Goal: Task Accomplishment & Management: Use online tool/utility

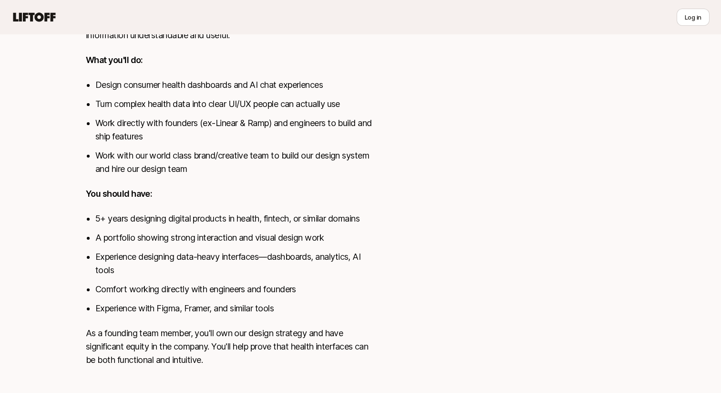
scroll to position [363, 0]
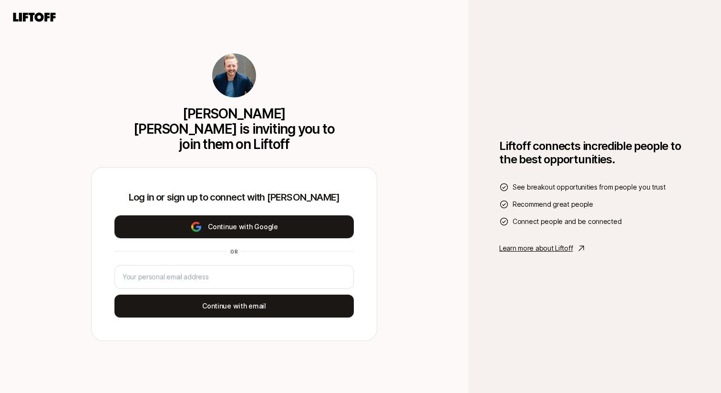
click at [275, 224] on button "Continue with Google" at bounding box center [235, 226] width 240 height 23
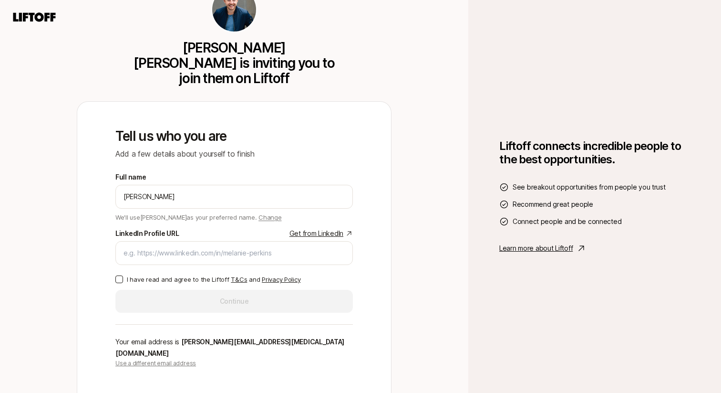
click at [308, 230] on link "Get from LinkedIn" at bounding box center [321, 233] width 63 height 11
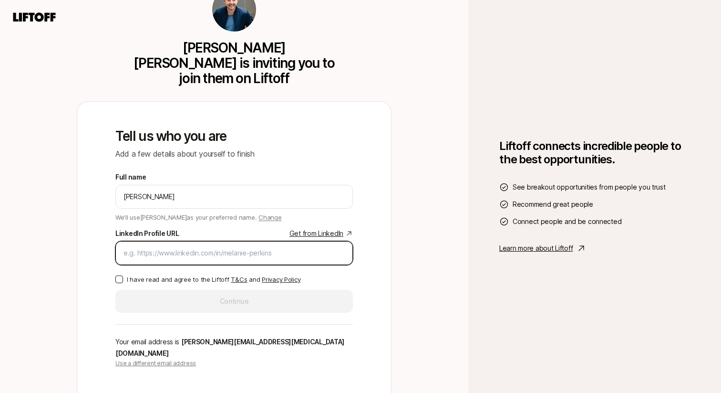
click at [212, 255] on input "LinkedIn Profile URL Get from LinkedIn" at bounding box center [234, 252] width 221 height 11
paste input "[URL][DOMAIN_NAME]"
type input "[URL][DOMAIN_NAME]"
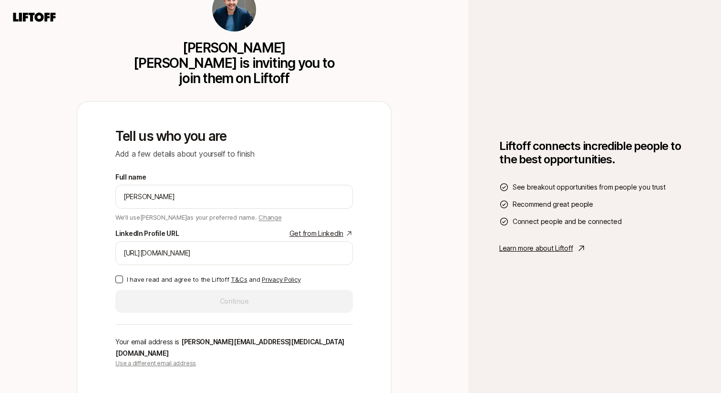
type button "on"
click at [119, 275] on button "on" at bounding box center [119, 279] width 8 height 8
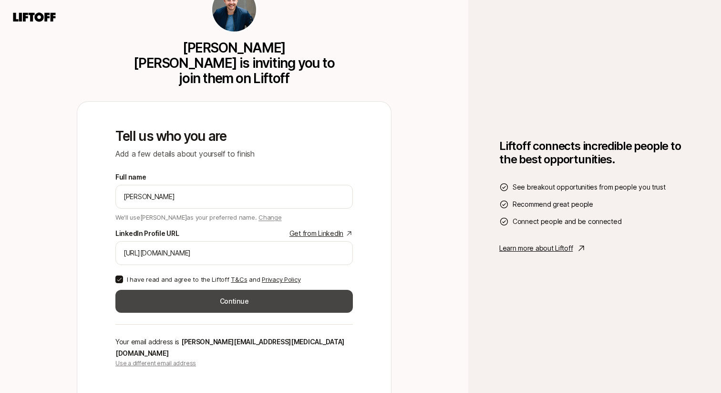
click at [231, 306] on button "Continue" at bounding box center [234, 301] width 238 height 23
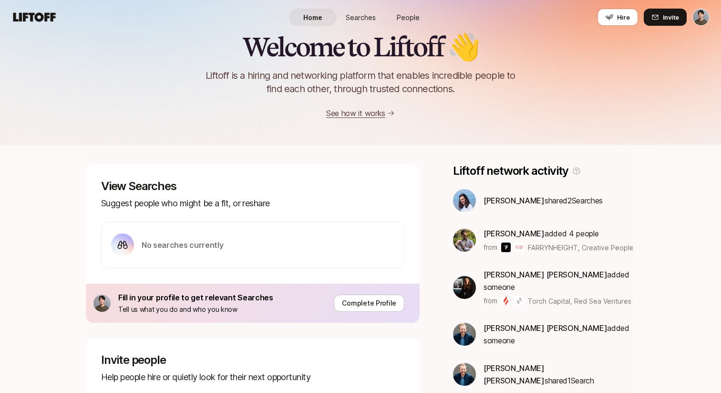
scroll to position [38, 0]
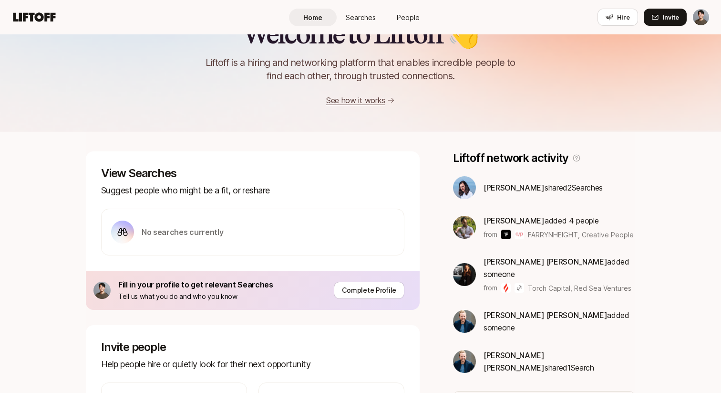
click at [524, 350] on span "Sagan Schultz" at bounding box center [514, 361] width 61 height 22
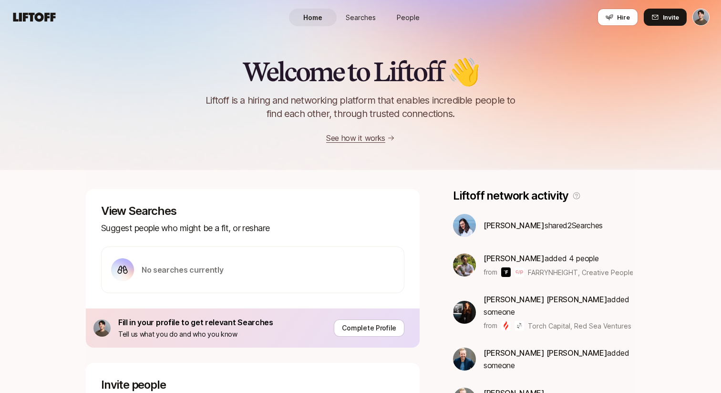
click at [361, 10] on link "Searches" at bounding box center [361, 18] width 48 height 18
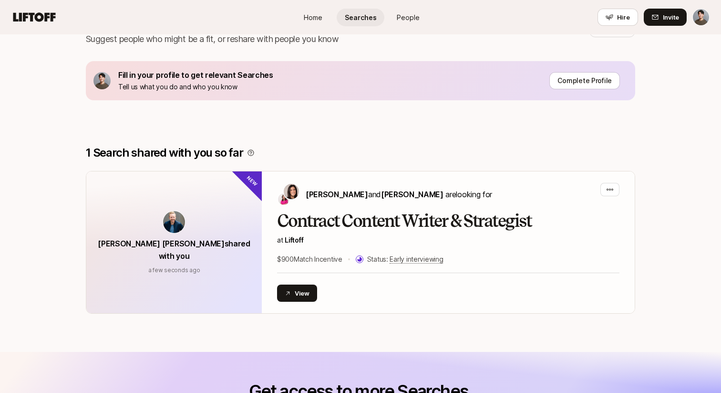
scroll to position [115, 0]
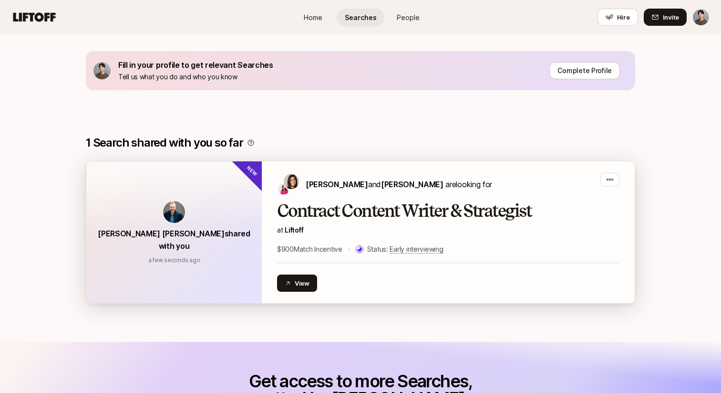
click at [502, 217] on h2 "Contract Content Writer & Strategist" at bounding box center [448, 210] width 343 height 19
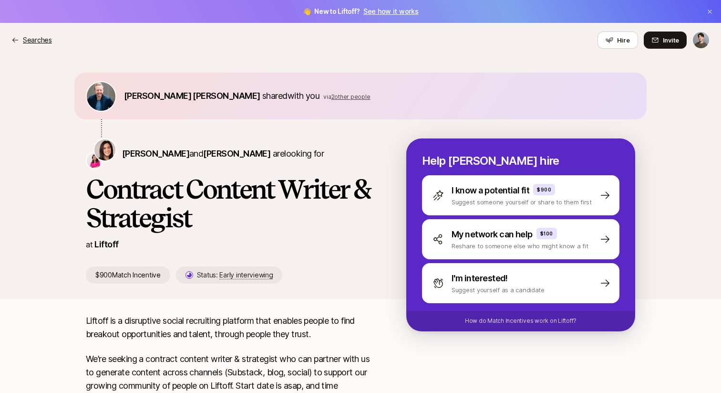
click at [34, 38] on p "Searches" at bounding box center [37, 39] width 29 height 11
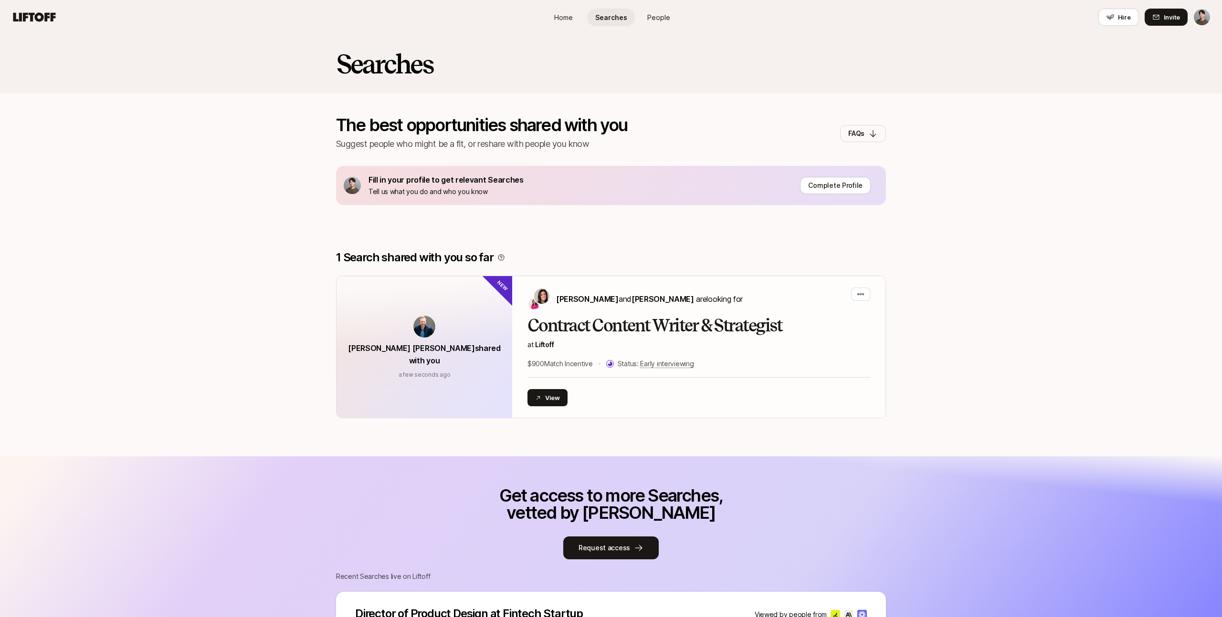
click at [612, 246] on div "1 Search shared with you so far Sagan Schultz shared with you a few seconds ago…" at bounding box center [611, 338] width 1222 height 236
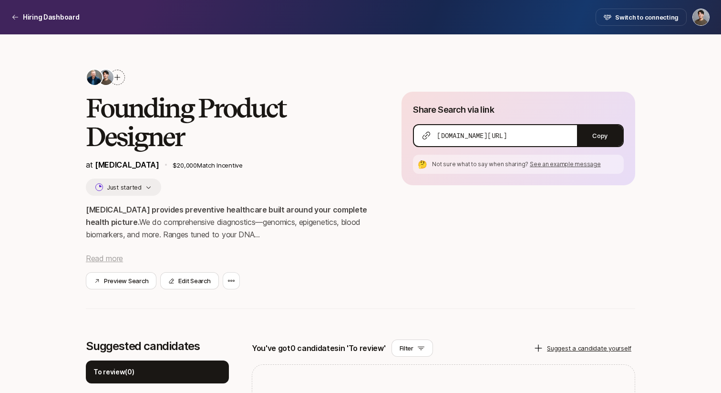
click at [115, 256] on span "Read more" at bounding box center [104, 258] width 37 height 10
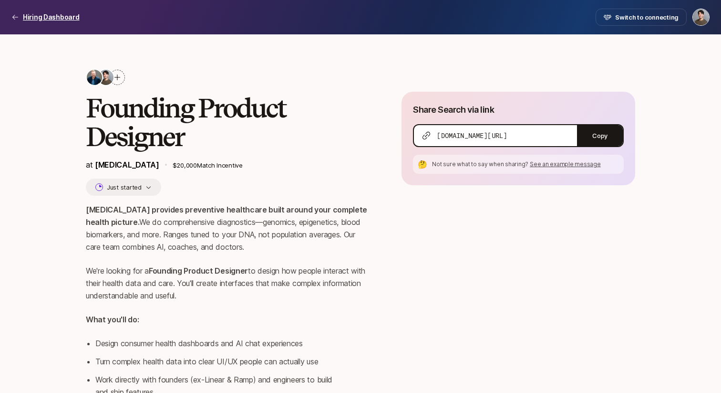
click at [41, 12] on p "Hiring Dashboard" at bounding box center [51, 16] width 57 height 11
